Goal: Find contact information: Find contact information

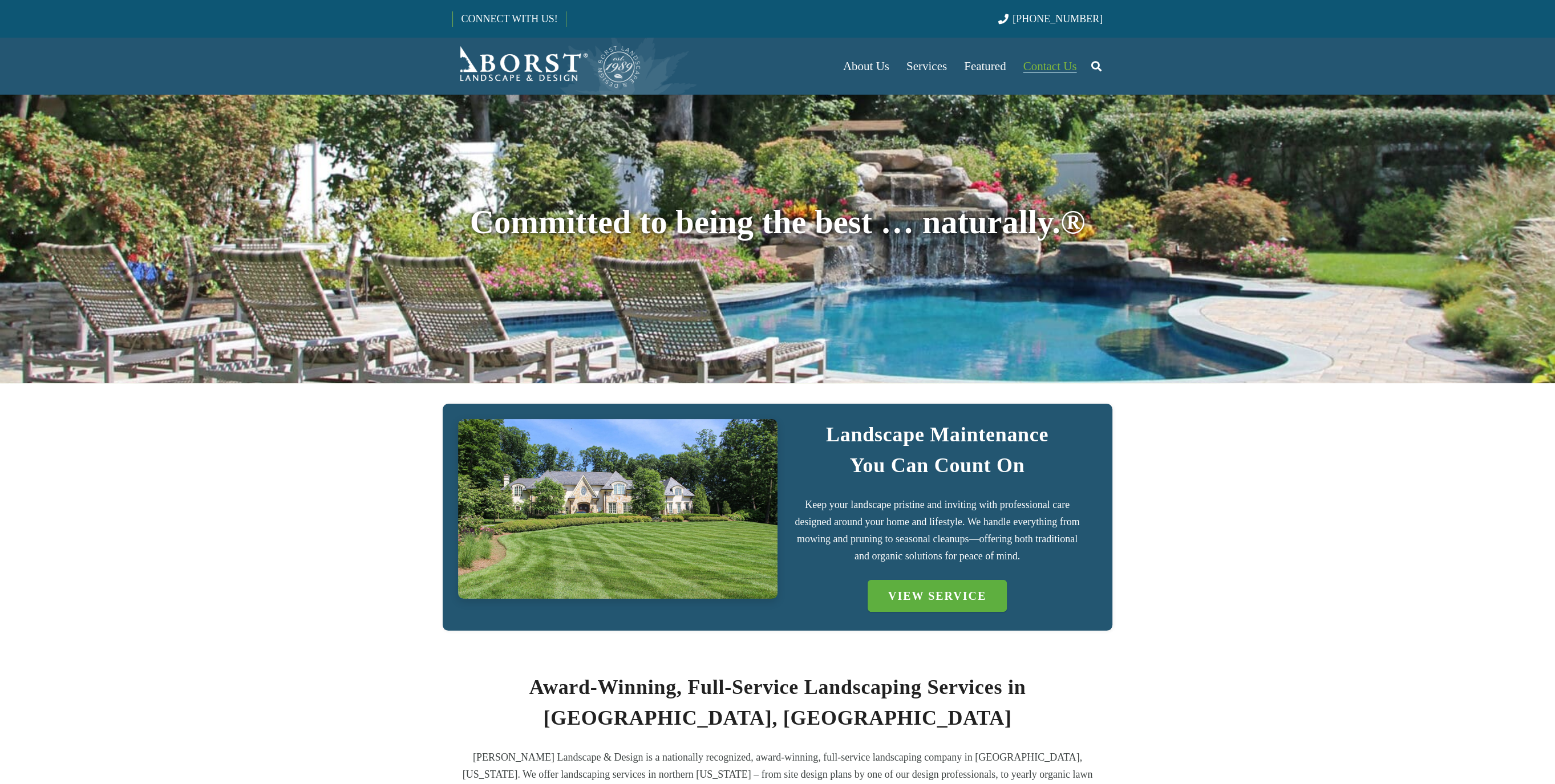
click at [1067, 74] on link "Contact Us" at bounding box center [1050, 66] width 71 height 57
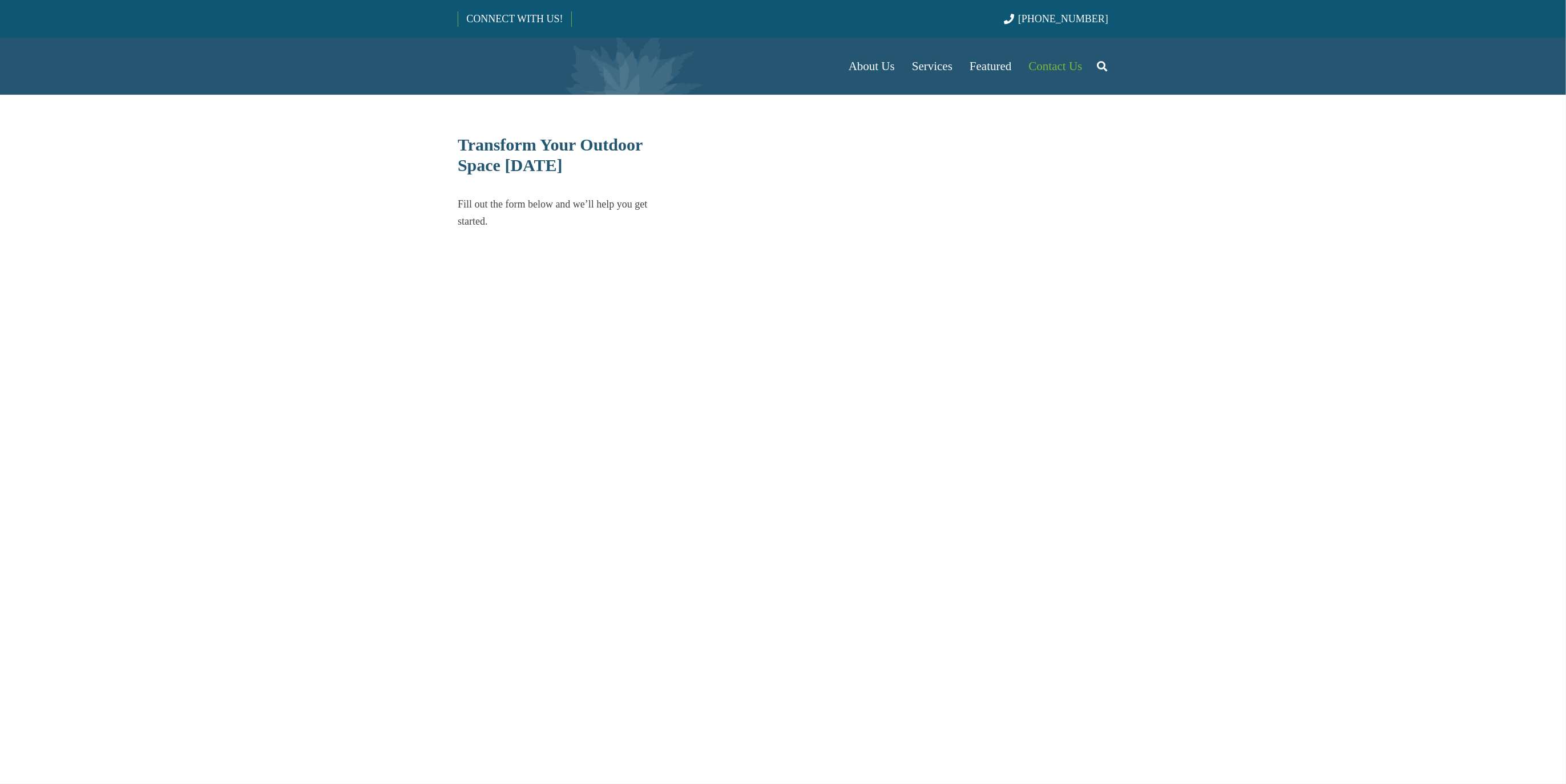
select select "******"
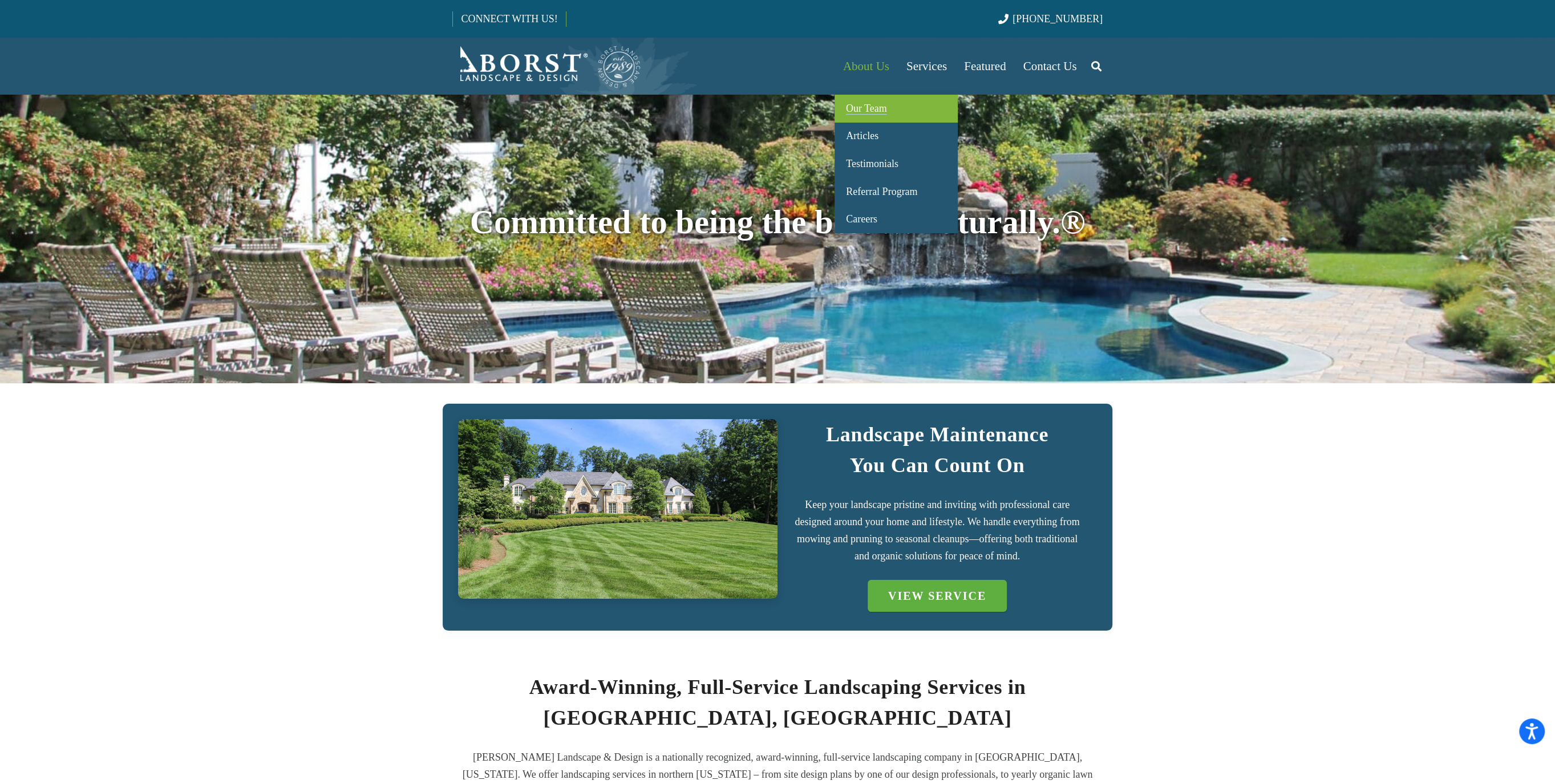
click at [859, 97] on link "Our Team" at bounding box center [895, 108] width 123 height 28
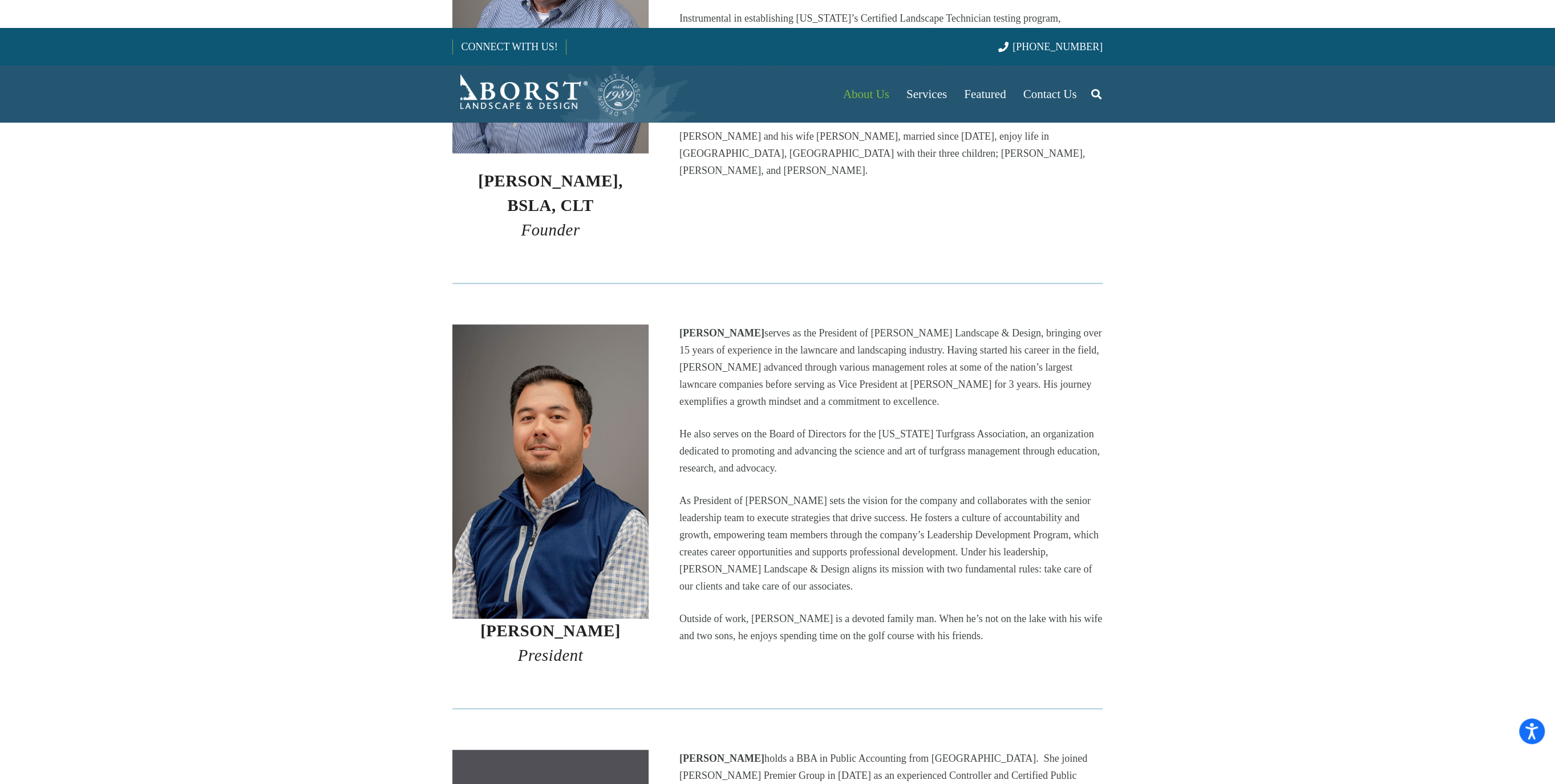
scroll to position [286, 0]
